Goal: Find specific page/section: Find specific page/section

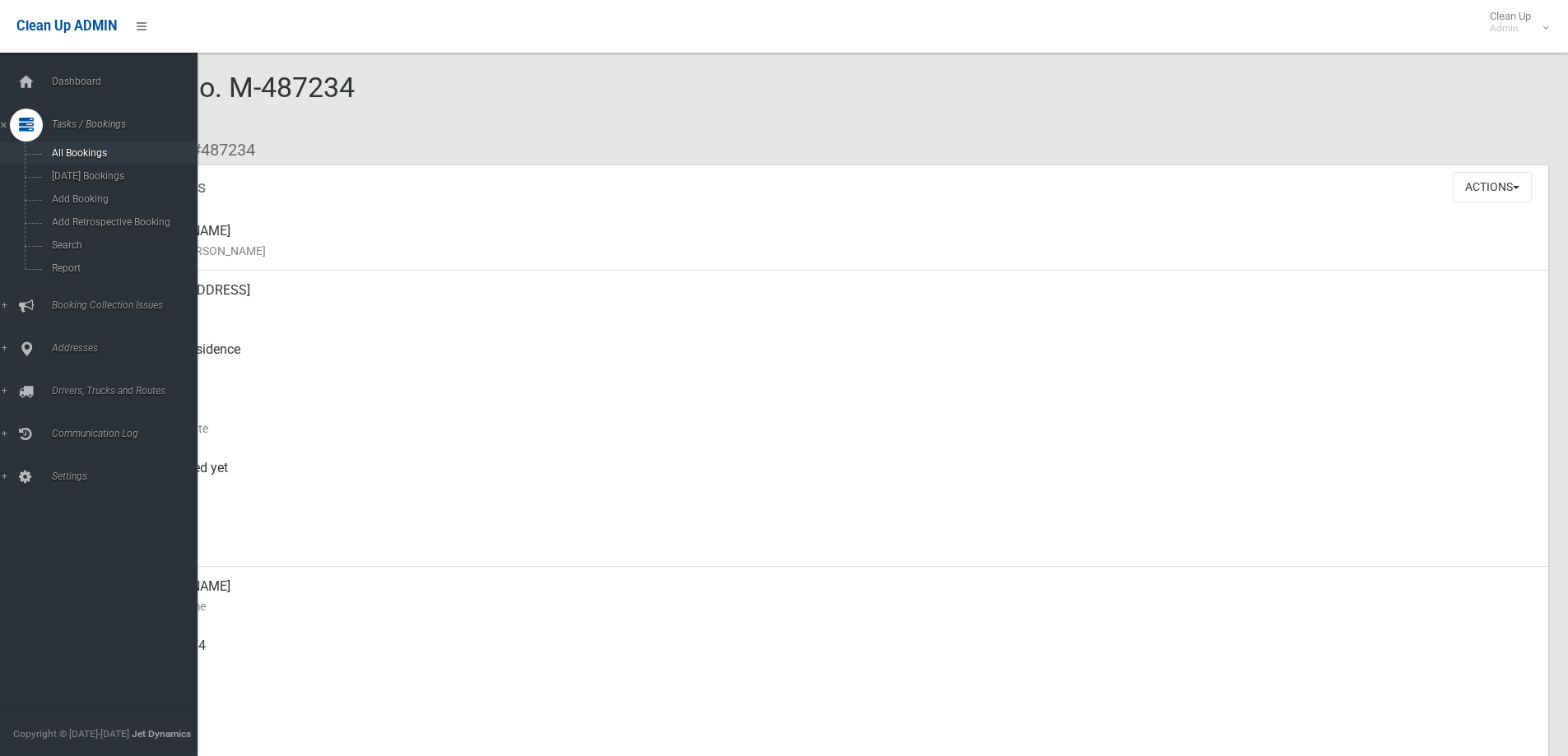
scroll to position [824, 0]
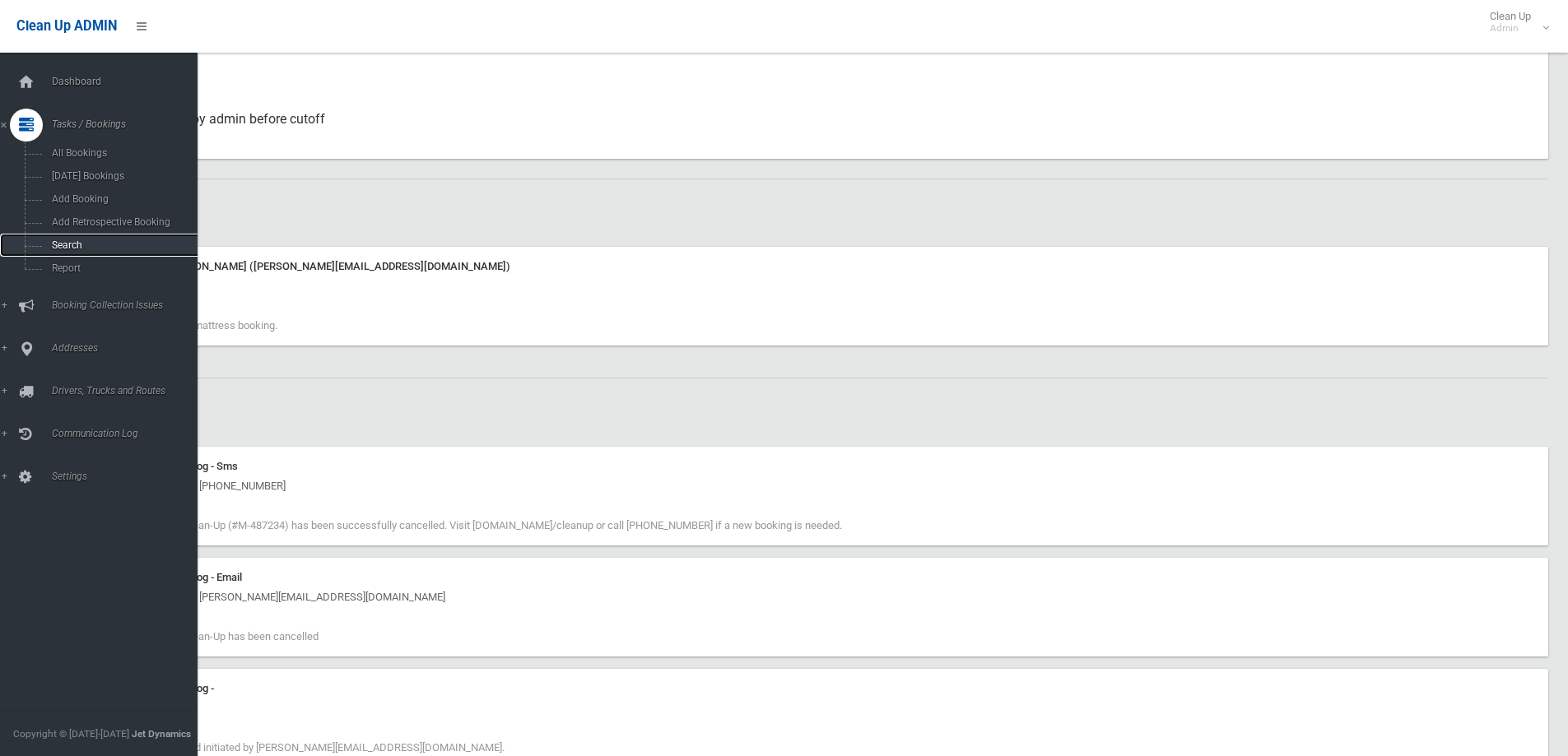
click at [78, 243] on span "Search" at bounding box center [121, 245] width 149 height 11
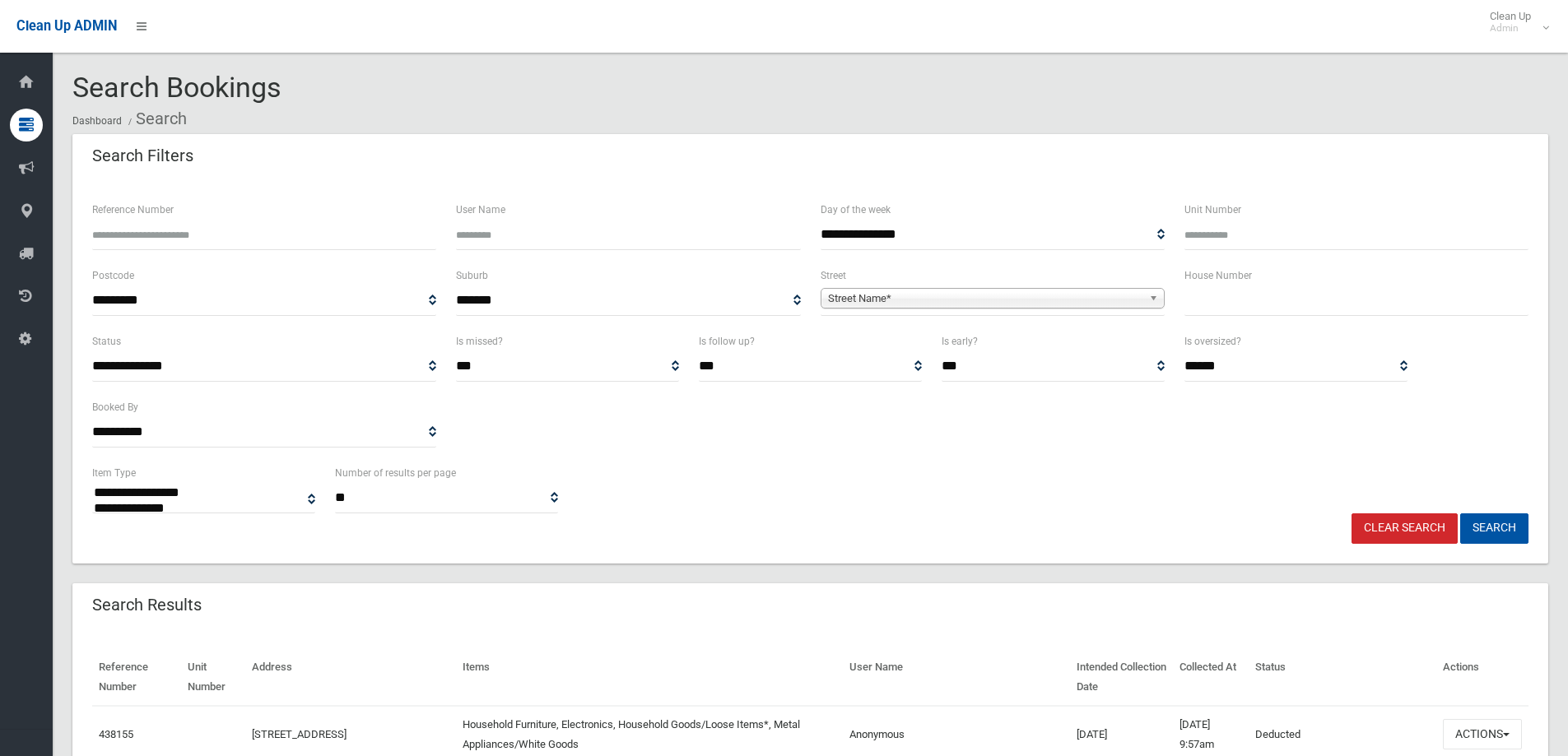
select select
click at [1207, 312] on input "text" at bounding box center [1356, 300] width 344 height 30
type input "**"
click at [899, 297] on span "Street Name*" at bounding box center [985, 298] width 314 height 20
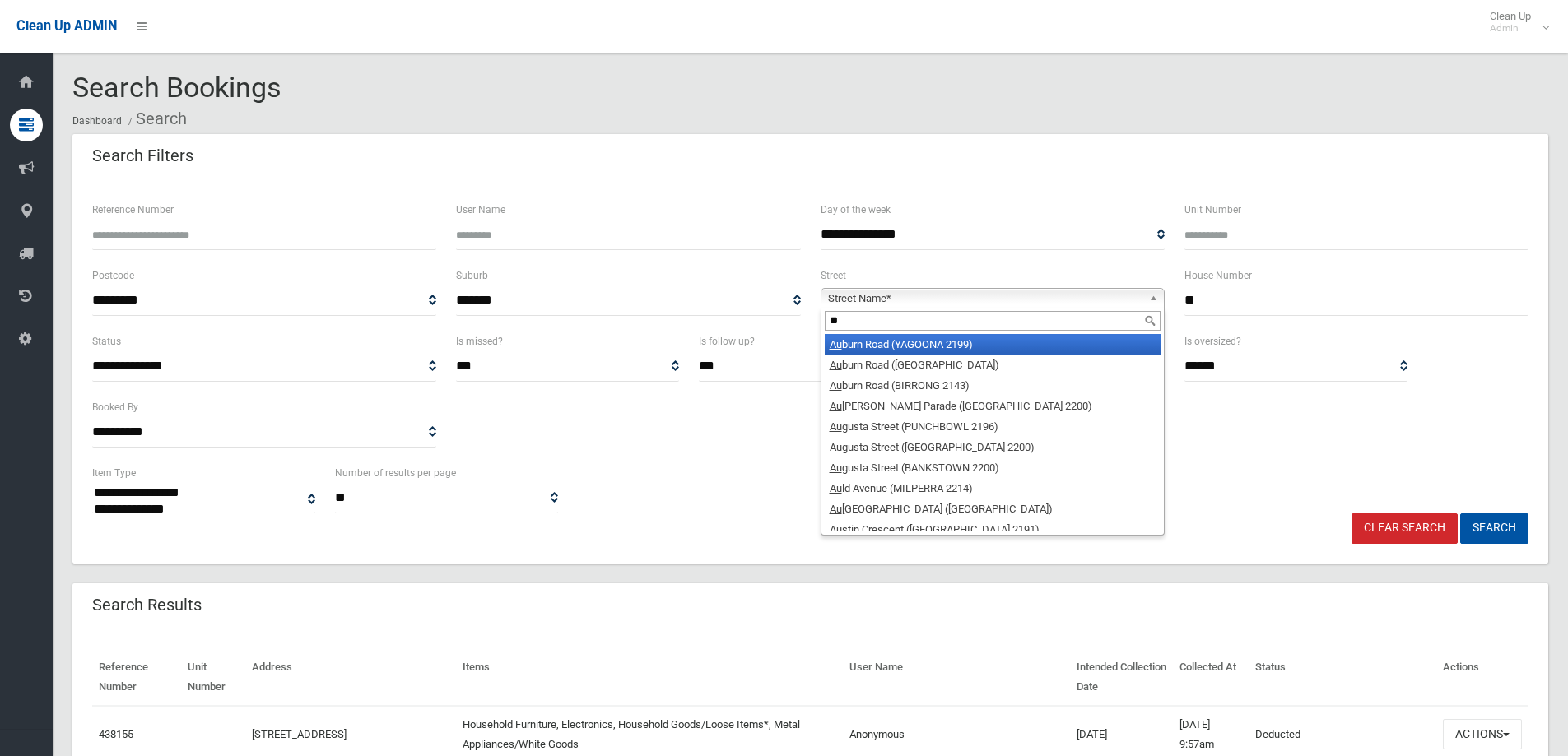
type input "*"
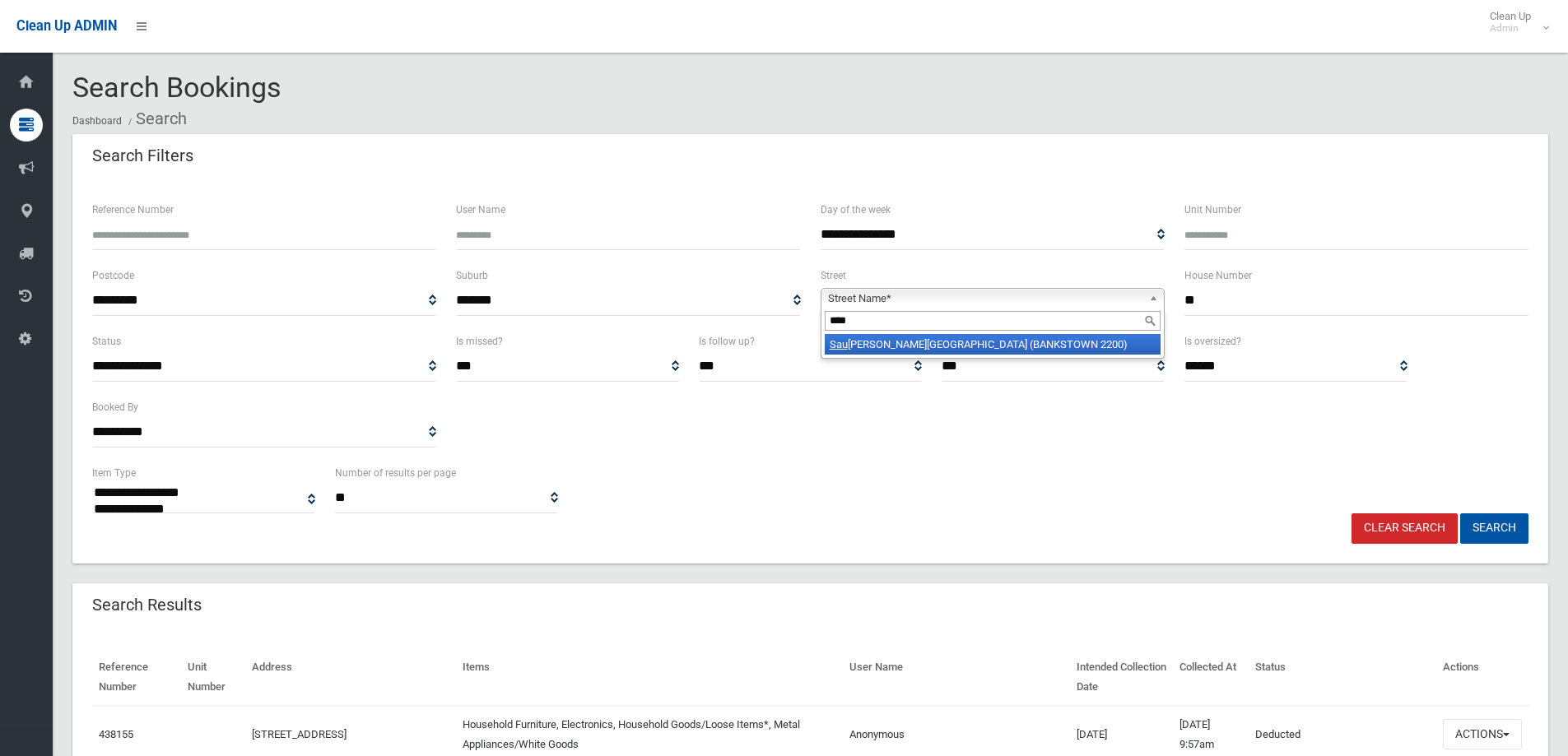
type input "*****"
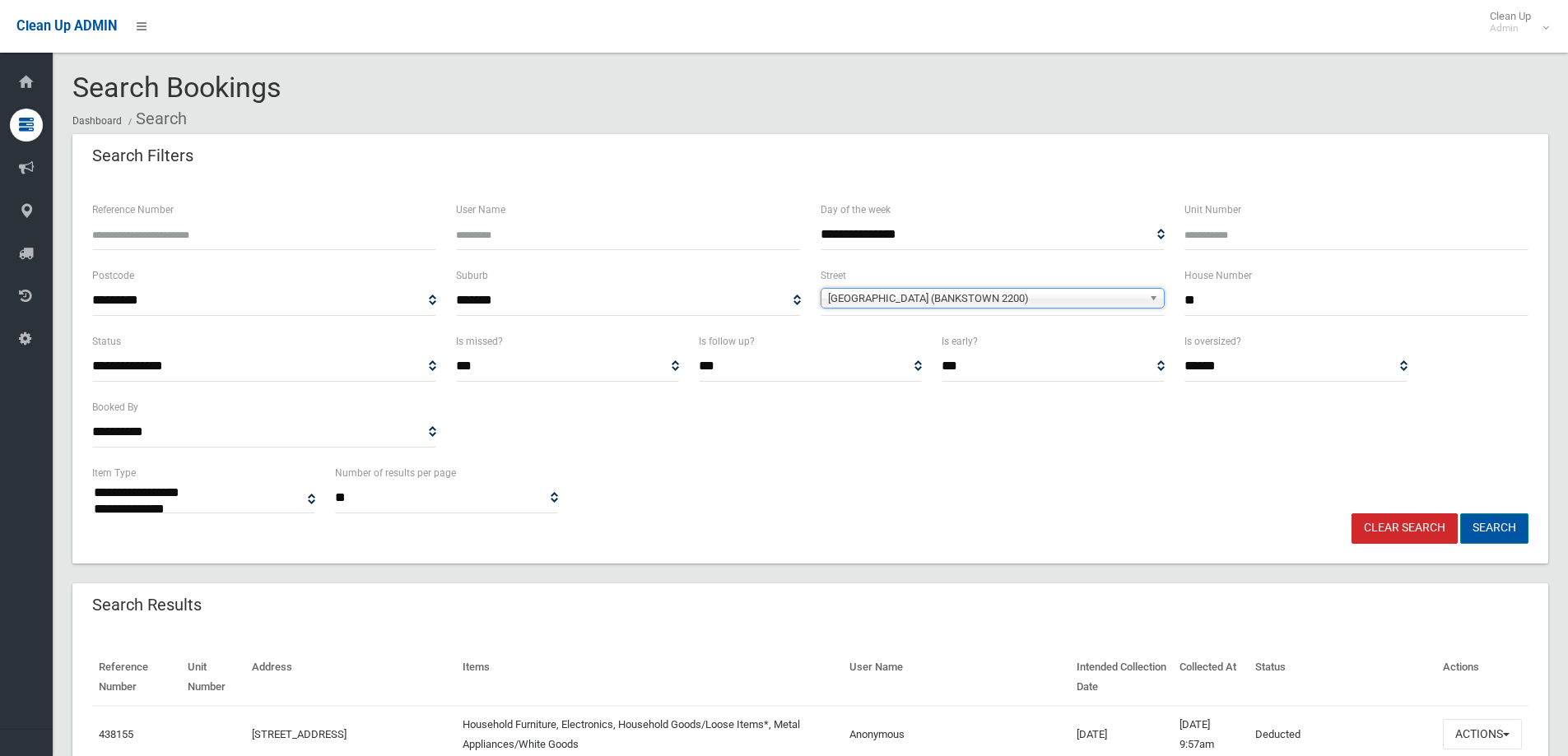
click at [1487, 529] on button "Search" at bounding box center [1494, 529] width 68 height 30
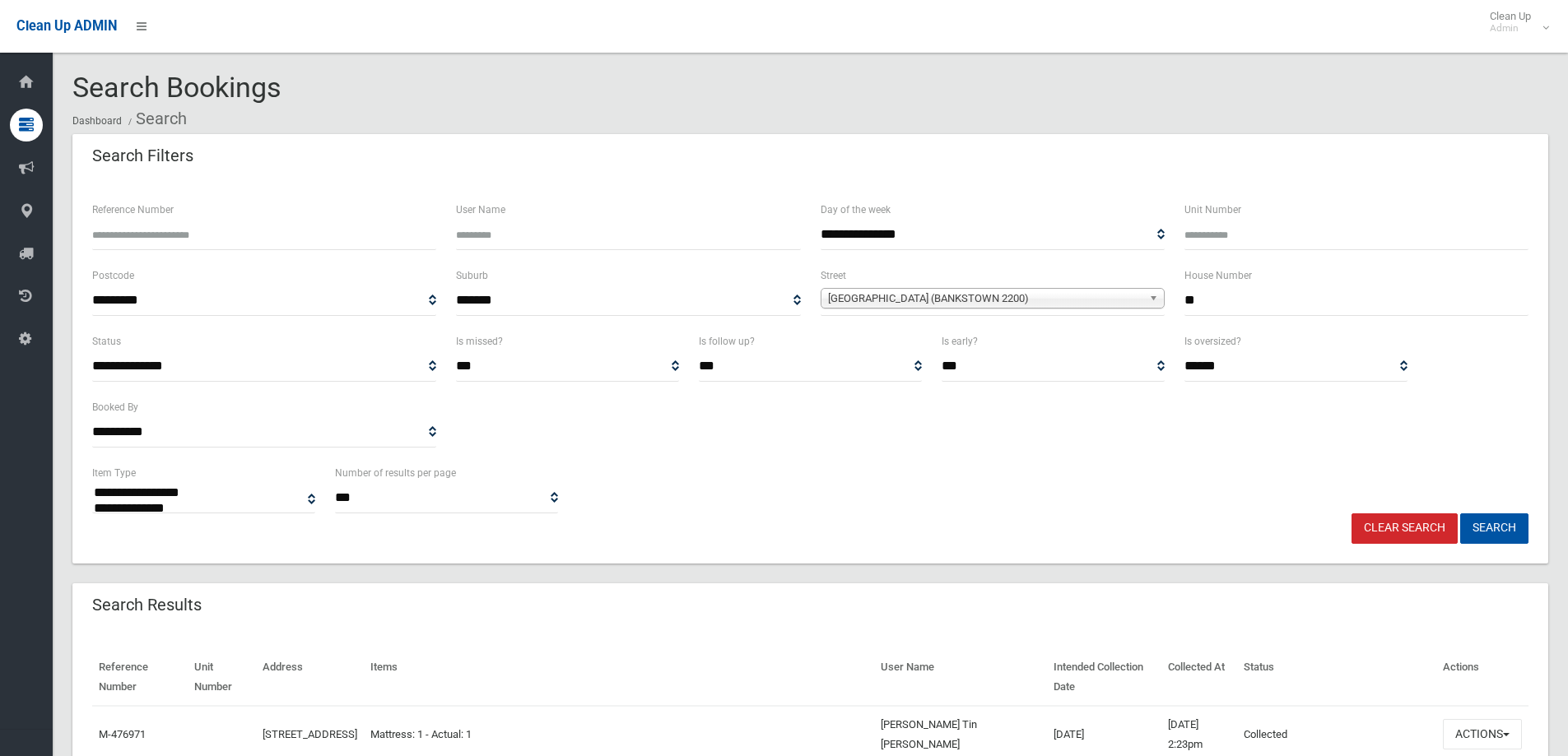
select select
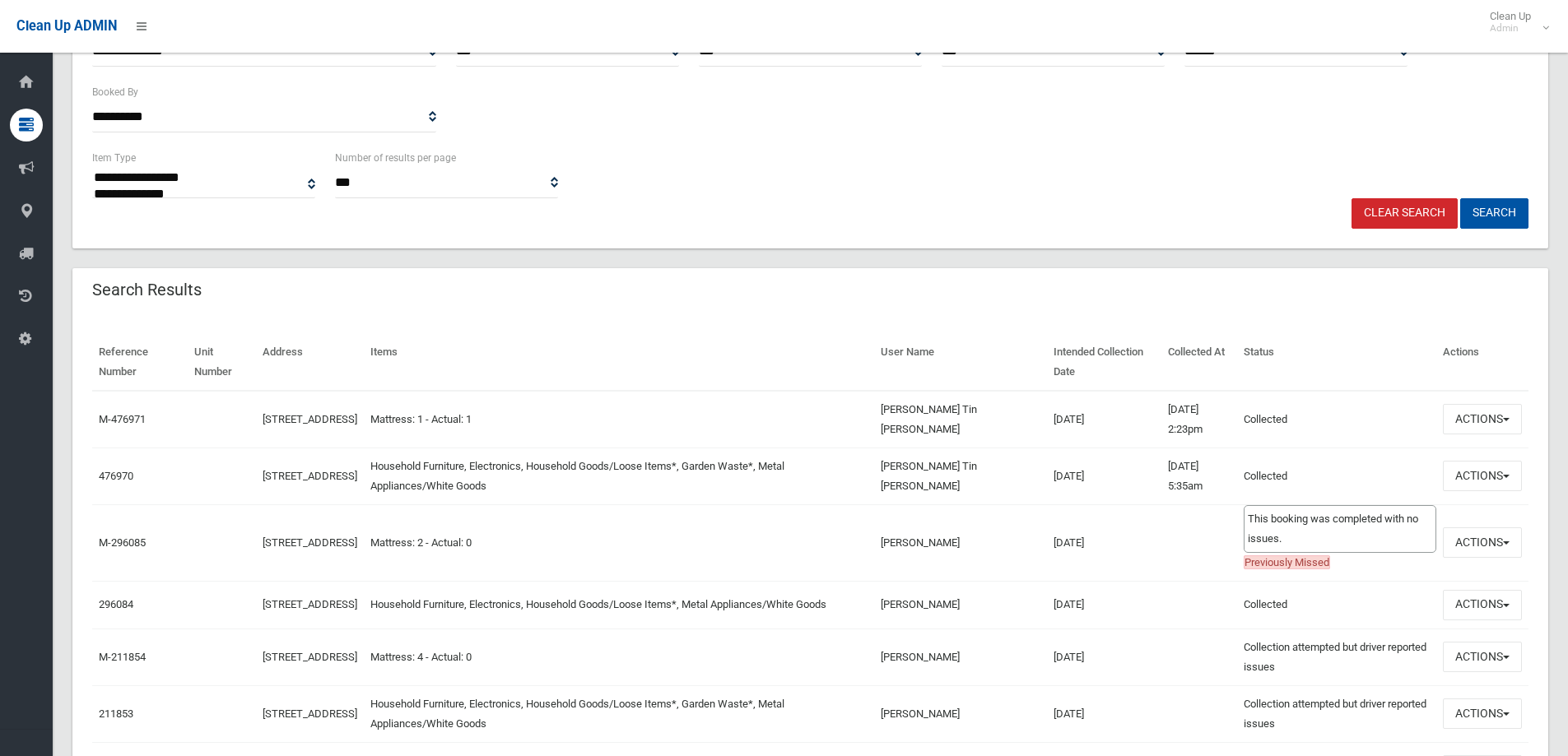
scroll to position [329, 0]
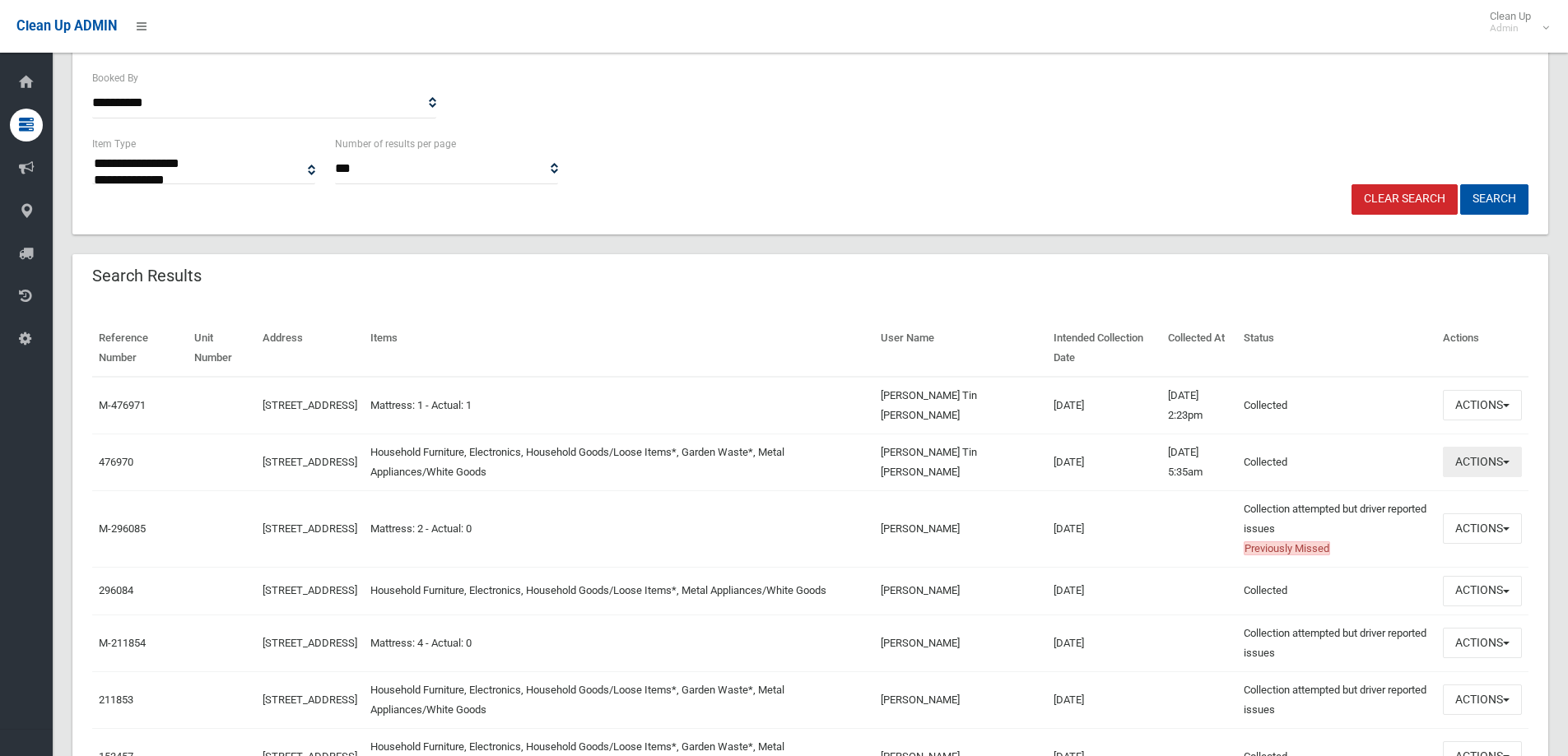
click at [1471, 467] on button "Actions" at bounding box center [1482, 461] width 79 height 30
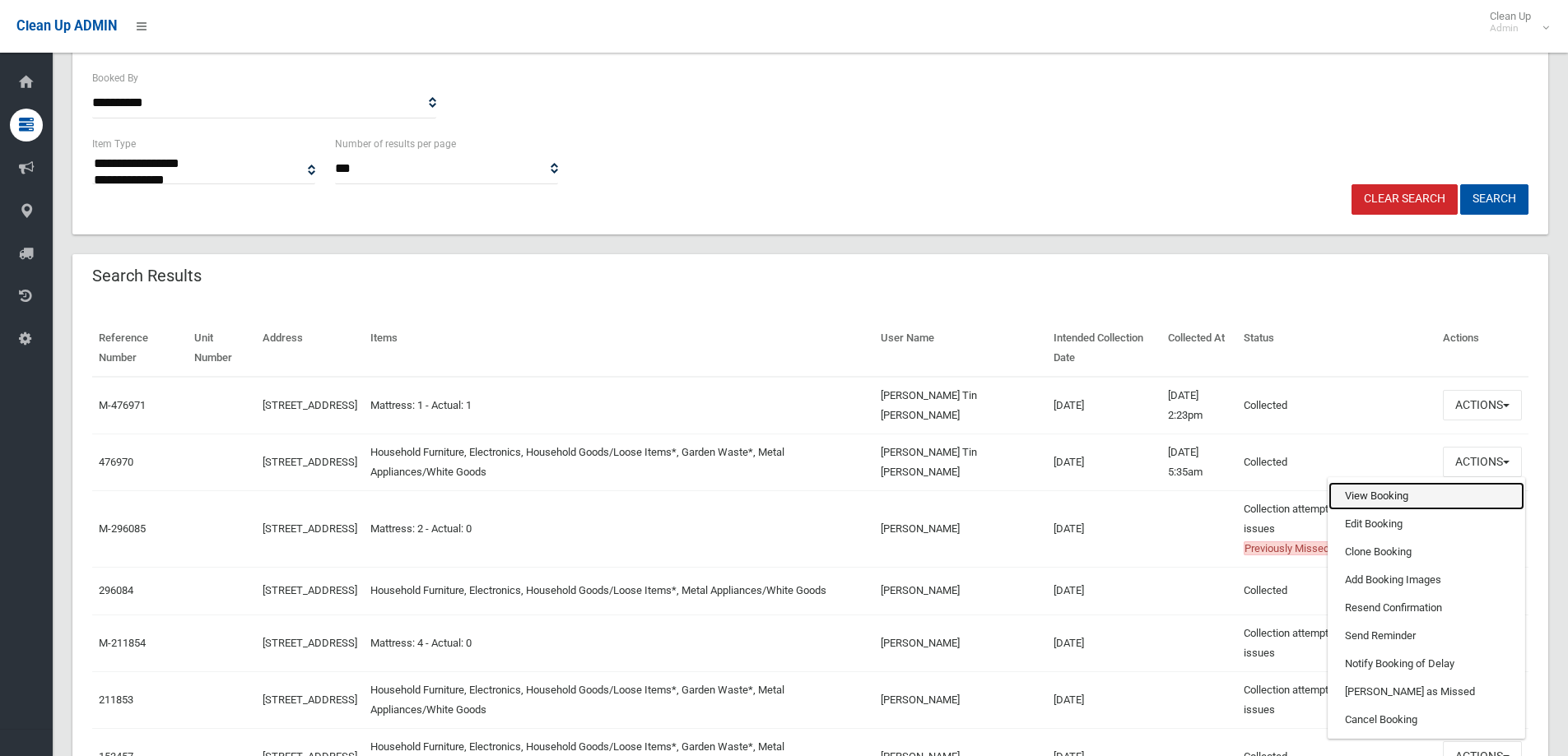
click at [1406, 495] on link "View Booking" at bounding box center [1425, 496] width 196 height 28
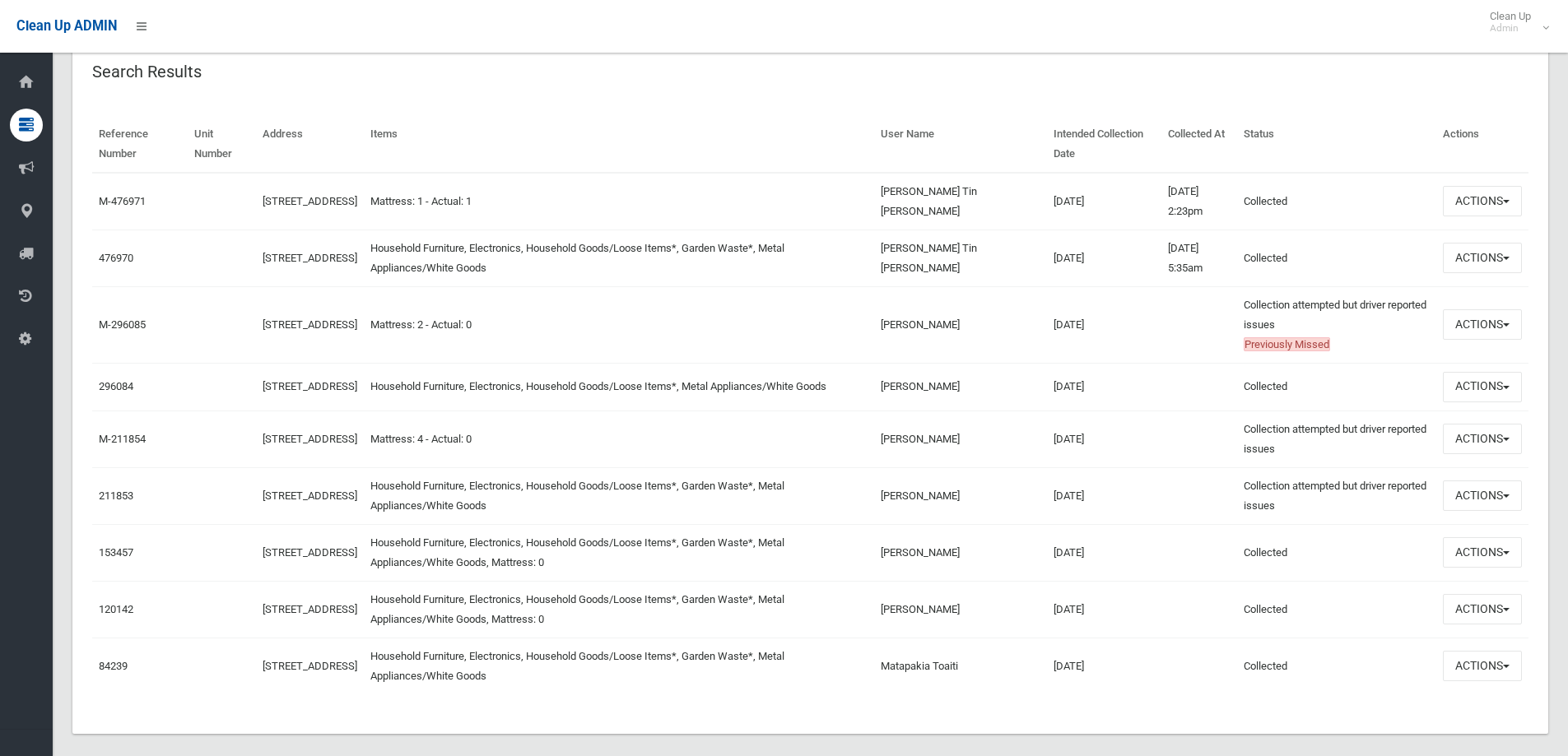
scroll to position [560, 0]
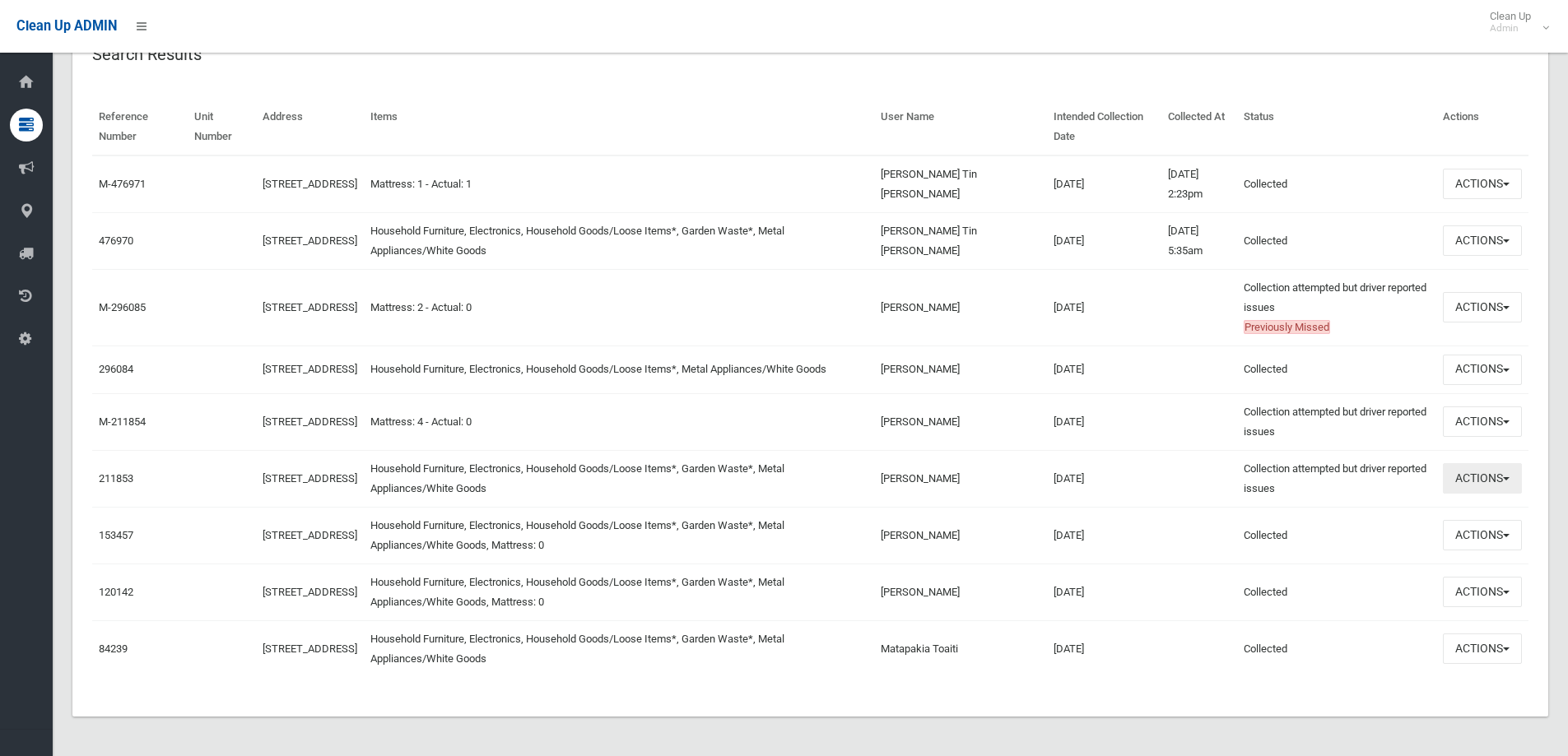
click at [1511, 475] on button "Actions" at bounding box center [1482, 478] width 79 height 30
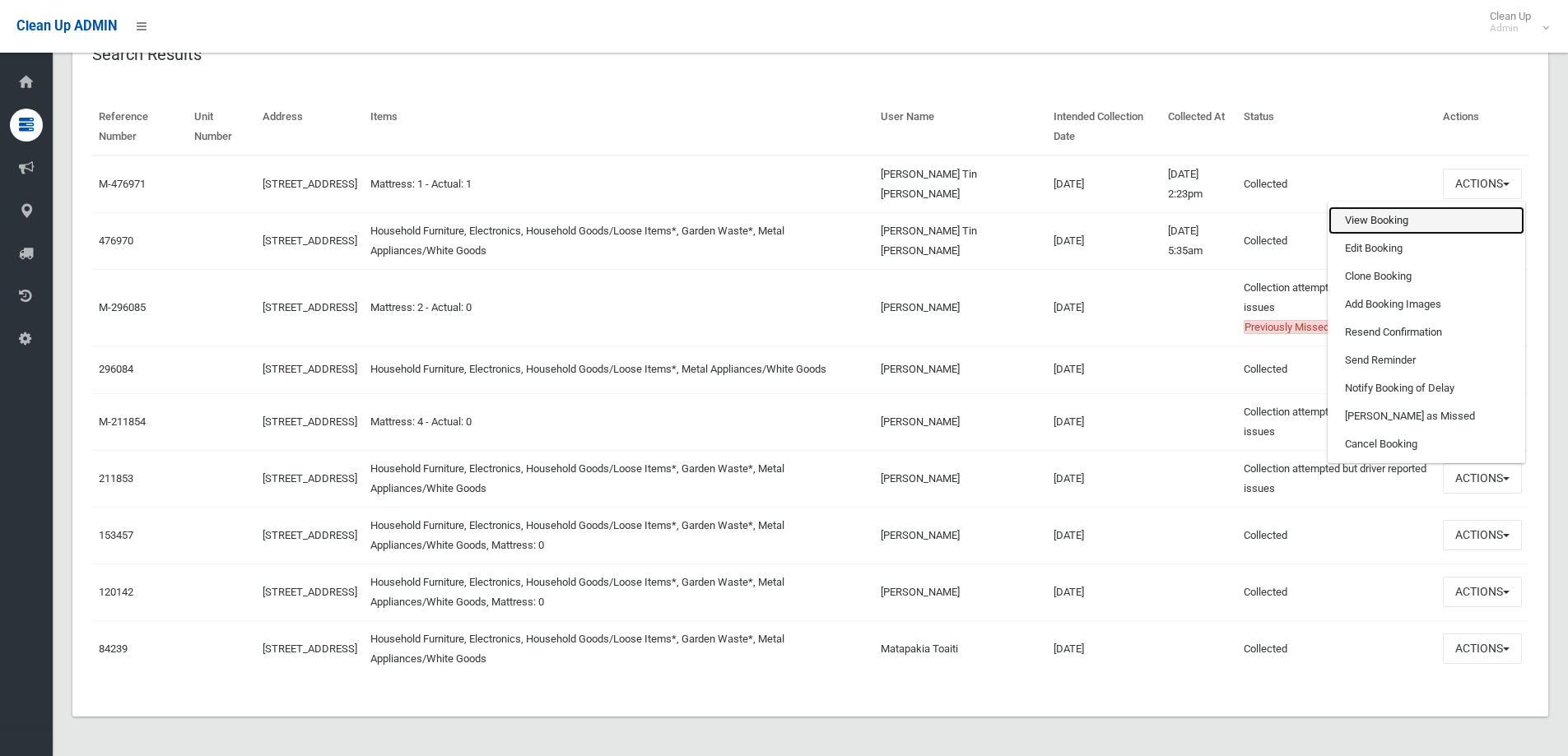
click at [1368, 219] on link "View Booking" at bounding box center [1425, 220] width 196 height 28
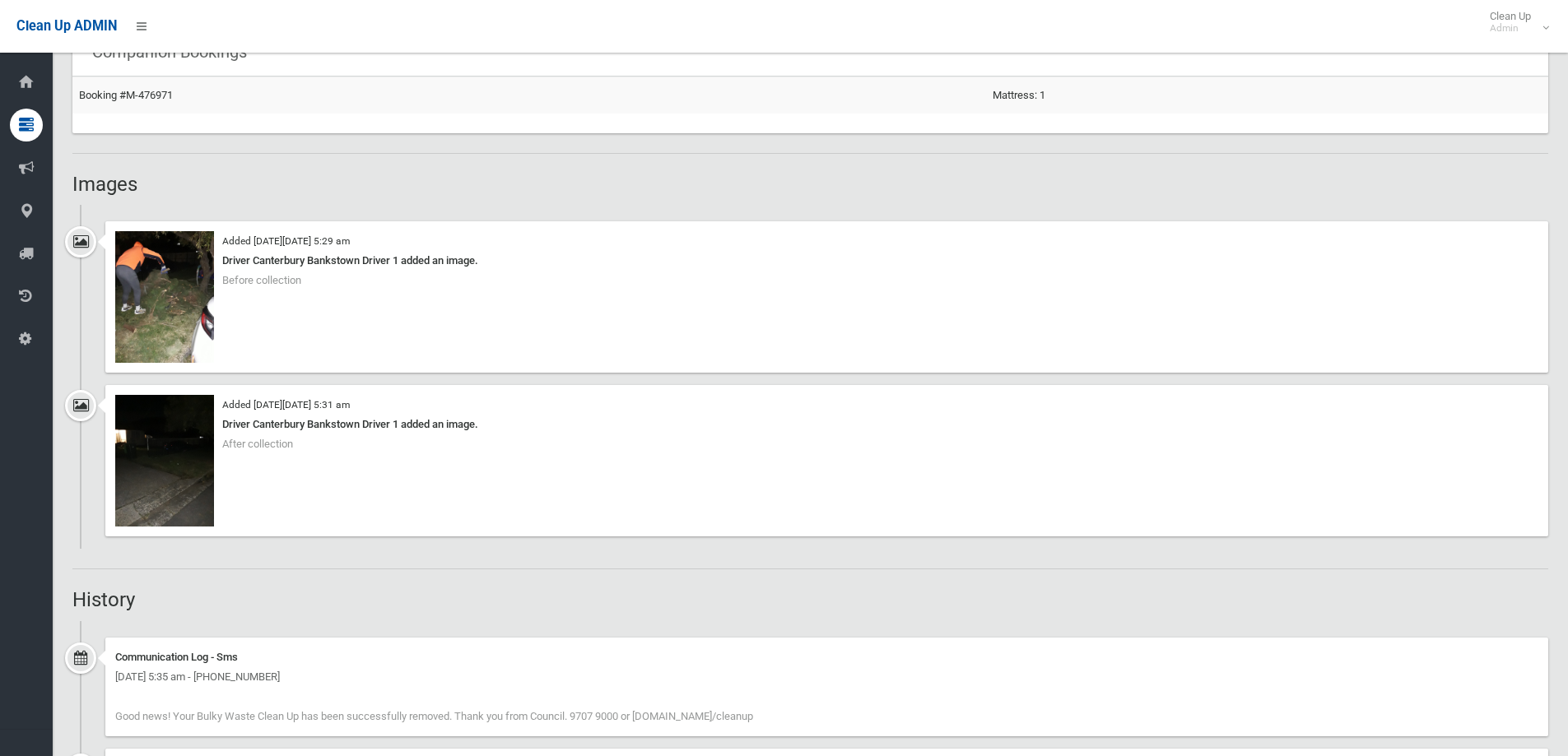
scroll to position [1153, 0]
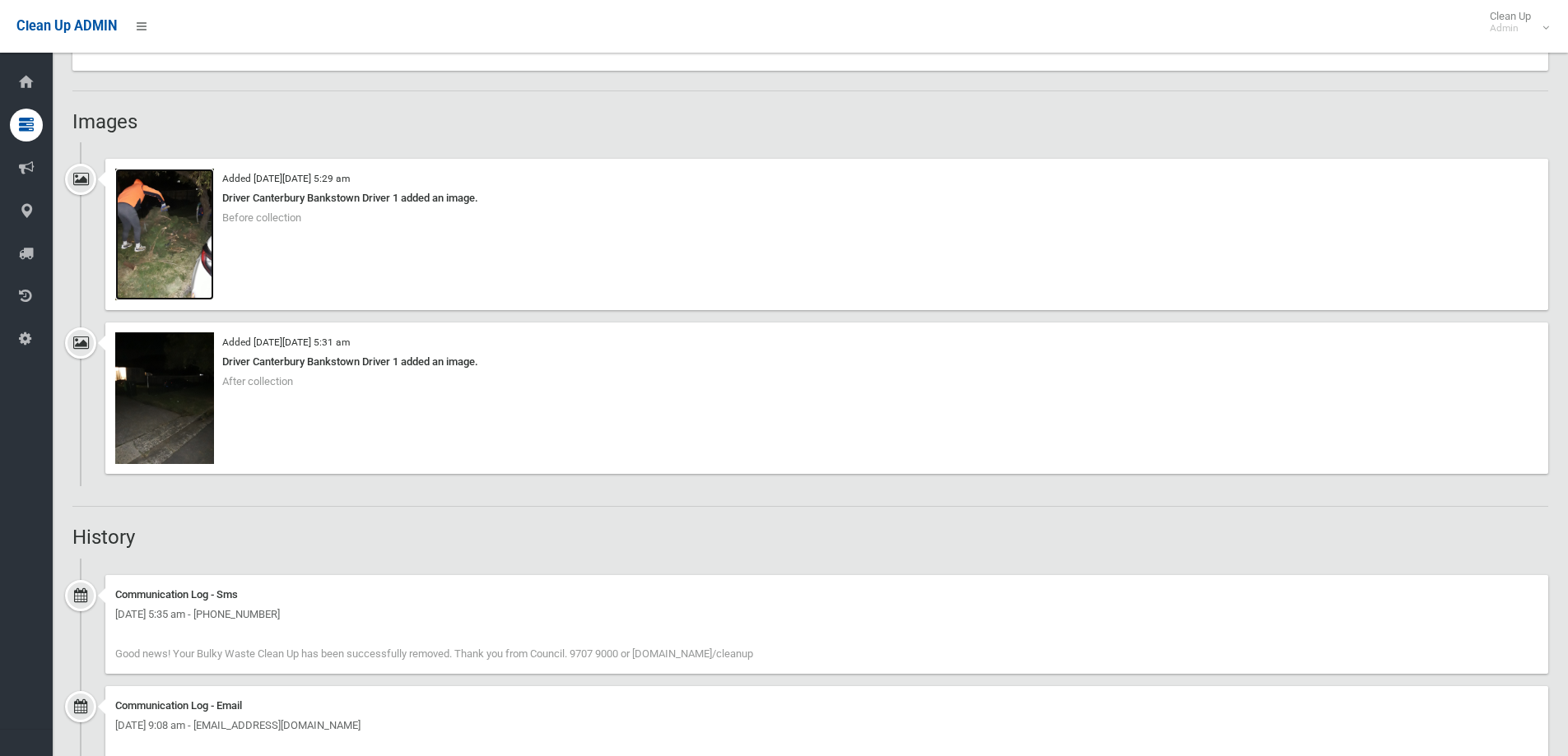
click at [146, 257] on img at bounding box center [164, 234] width 98 height 131
click at [158, 416] on img at bounding box center [164, 399] width 98 height 131
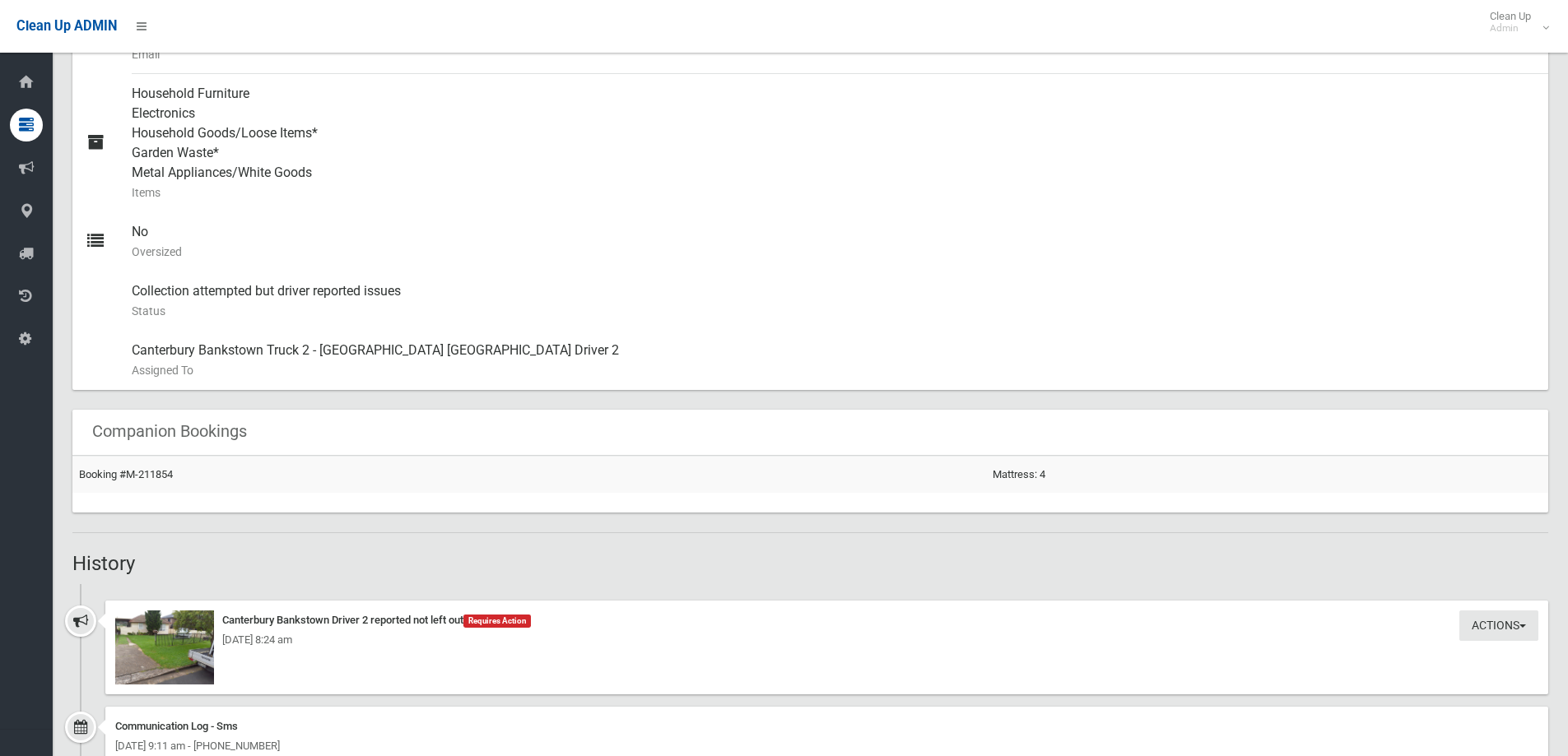
scroll to position [824, 0]
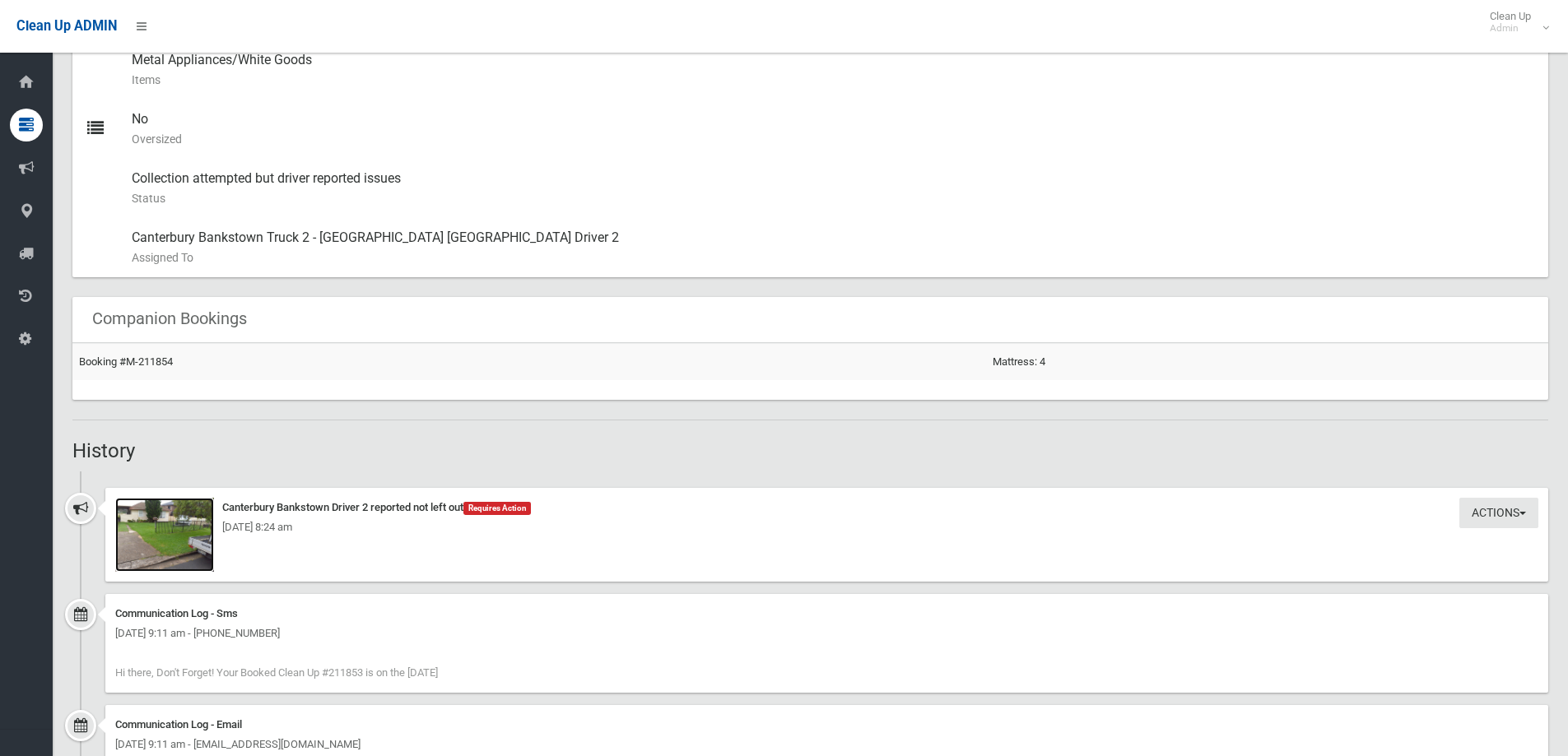
click at [151, 551] on img at bounding box center [164, 535] width 98 height 74
